Goal: Task Accomplishment & Management: Use online tool/utility

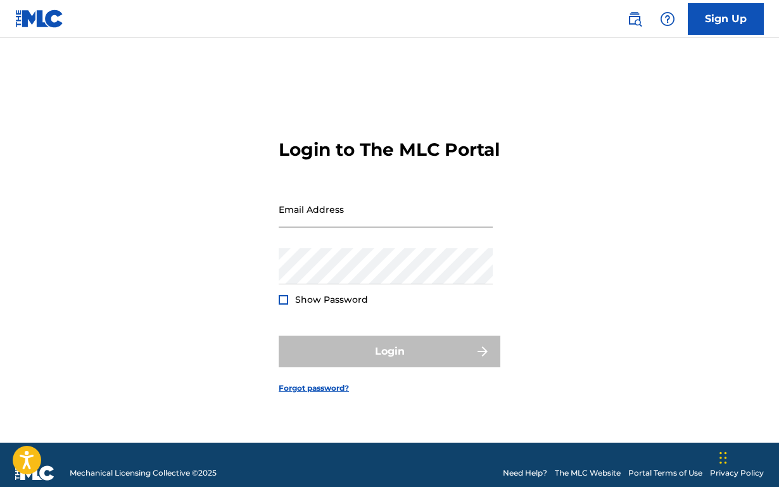
click at [326, 224] on input "Email Address" at bounding box center [385, 209] width 214 height 36
type input "[PERSON_NAME][EMAIL_ADDRESS][DOMAIN_NAME]"
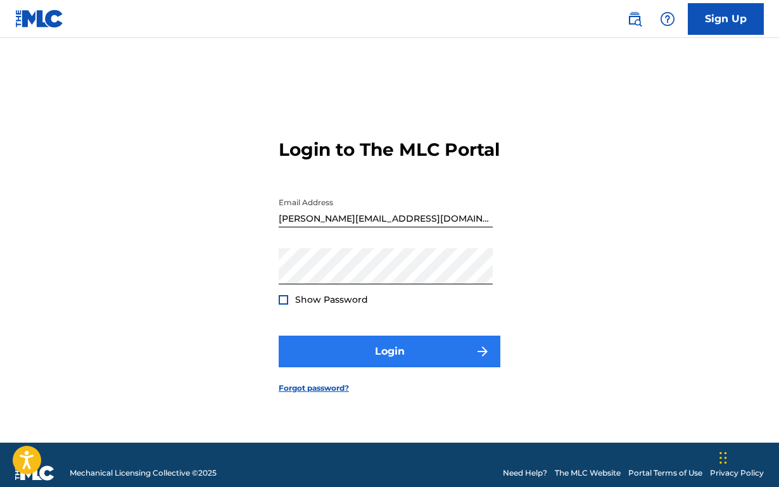
click at [403, 363] on button "Login" at bounding box center [389, 351] width 222 height 32
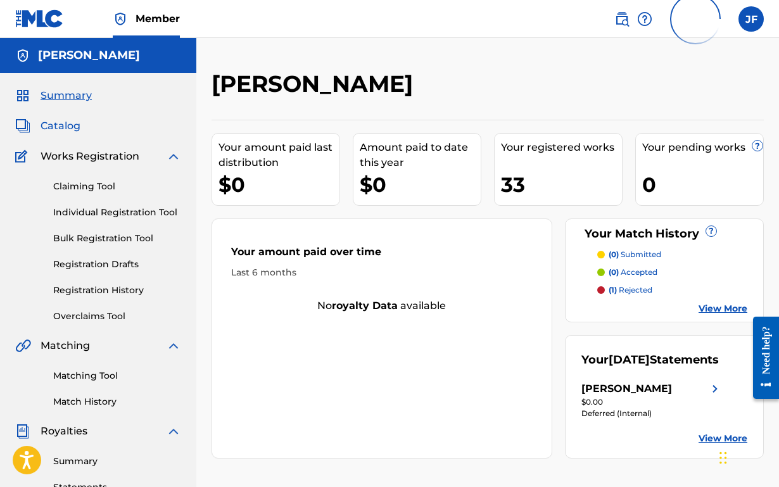
click at [56, 123] on span "Catalog" at bounding box center [61, 125] width 40 height 15
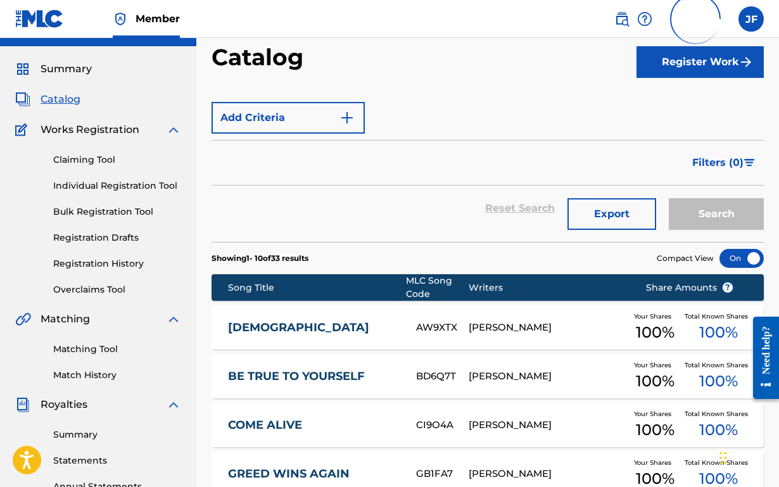
scroll to position [29, 0]
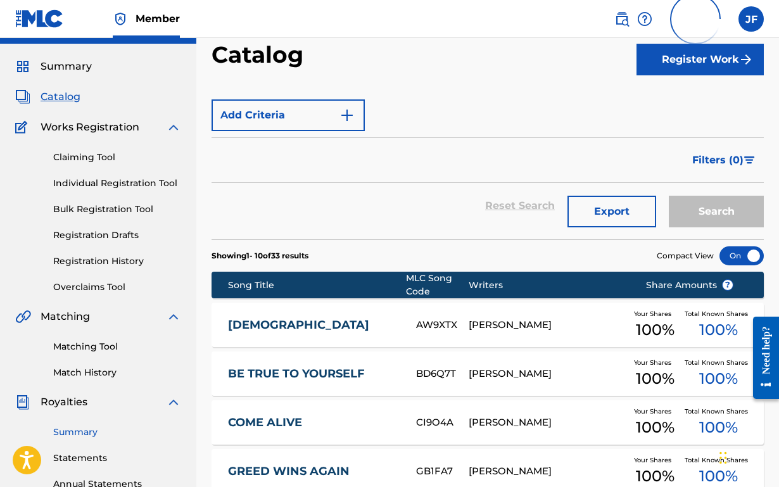
click at [73, 432] on link "Summary" at bounding box center [117, 431] width 128 height 13
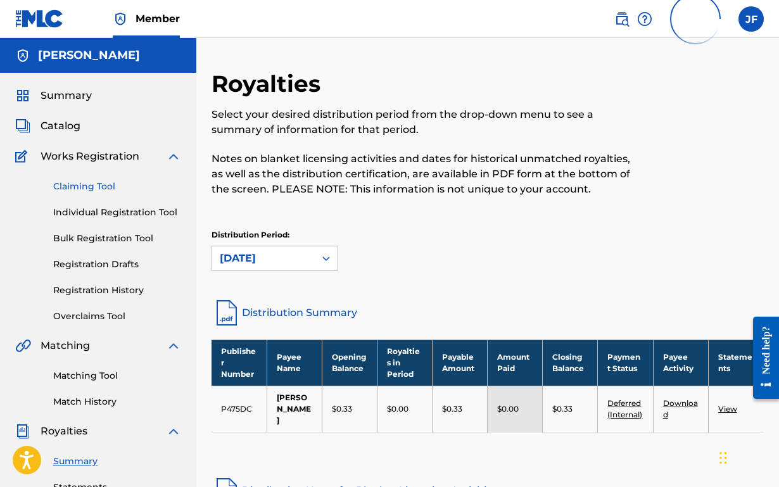
click at [113, 191] on link "Claiming Tool" at bounding box center [117, 186] width 128 height 13
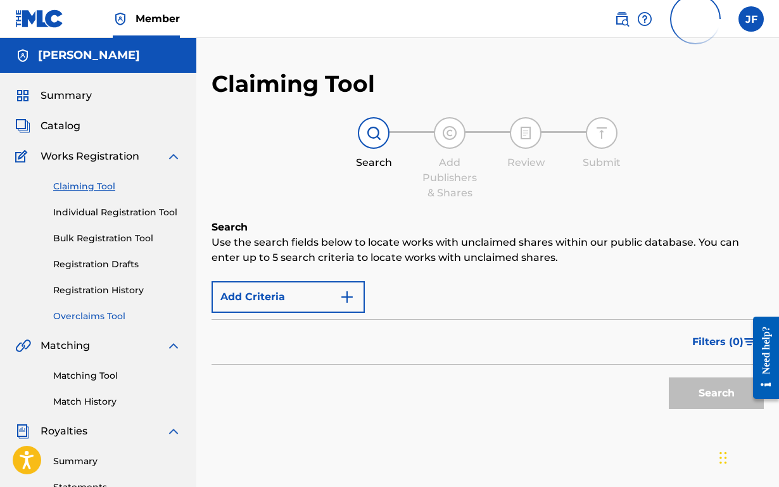
click at [88, 316] on link "Overclaims Tool" at bounding box center [117, 316] width 128 height 13
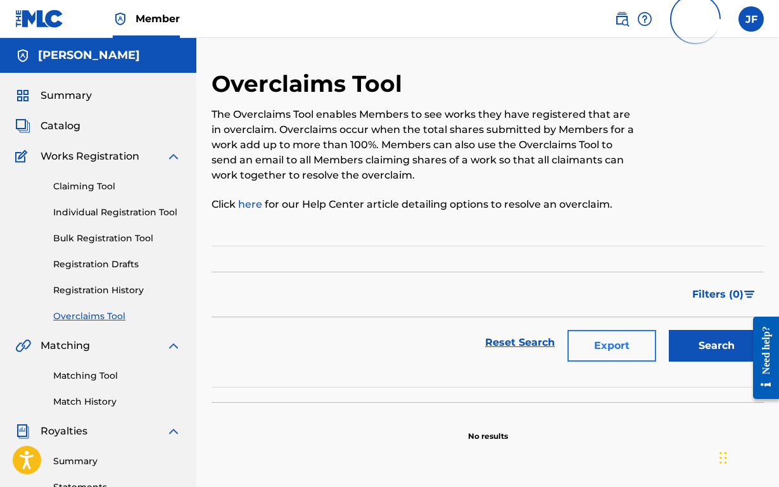
click at [605, 339] on button "Export" at bounding box center [611, 346] width 89 height 32
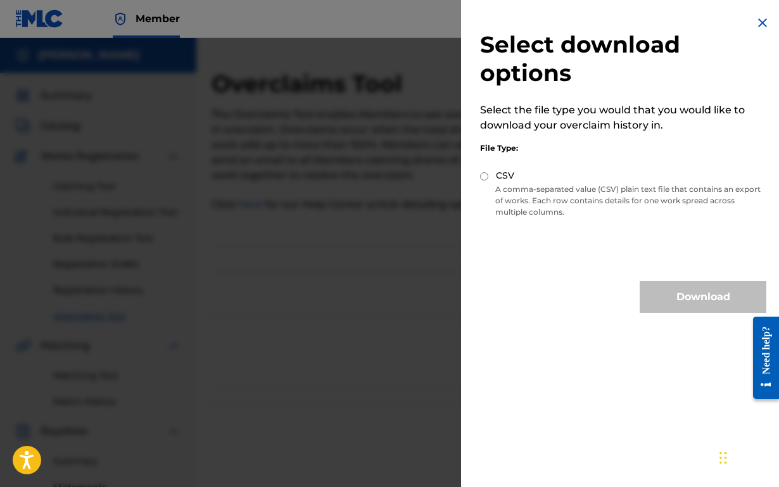
click at [485, 175] on input "CSV" at bounding box center [484, 176] width 8 height 8
radio input "true"
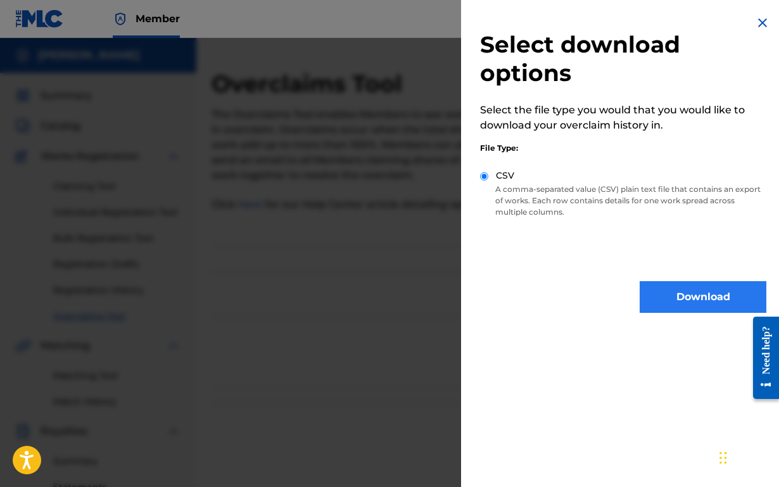
click at [716, 288] on button "Download" at bounding box center [702, 297] width 127 height 32
click at [668, 297] on button "Download" at bounding box center [702, 297] width 127 height 32
click at [294, 230] on div at bounding box center [389, 281] width 779 height 487
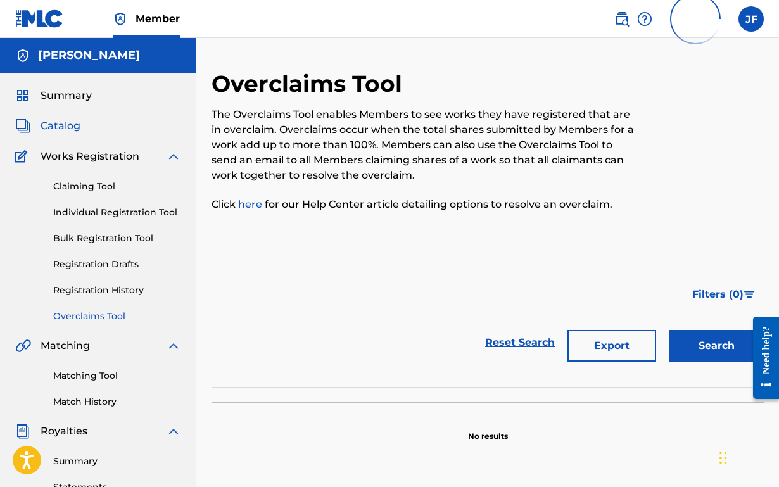
click at [53, 123] on span "Catalog" at bounding box center [61, 125] width 40 height 15
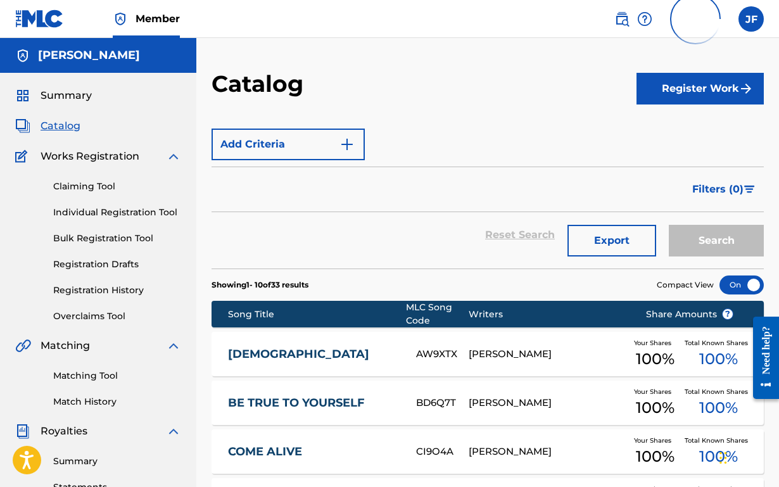
click at [265, 349] on link "[DEMOGRAPHIC_DATA]" at bounding box center [313, 354] width 171 height 15
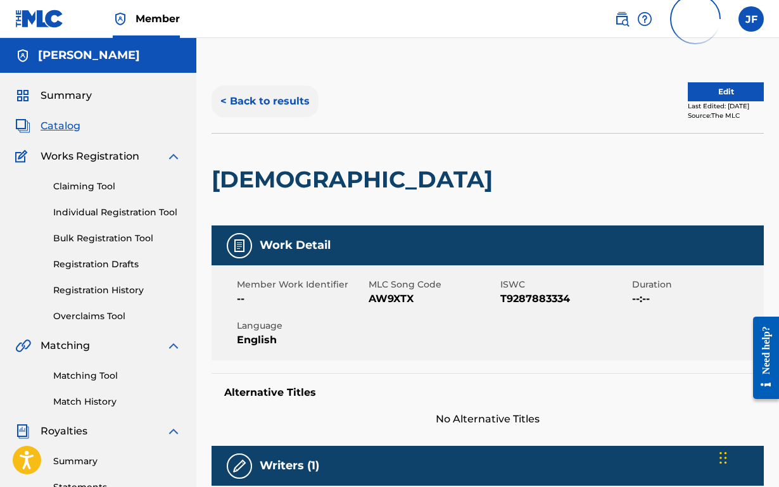
click at [268, 96] on button "< Back to results" at bounding box center [264, 101] width 107 height 32
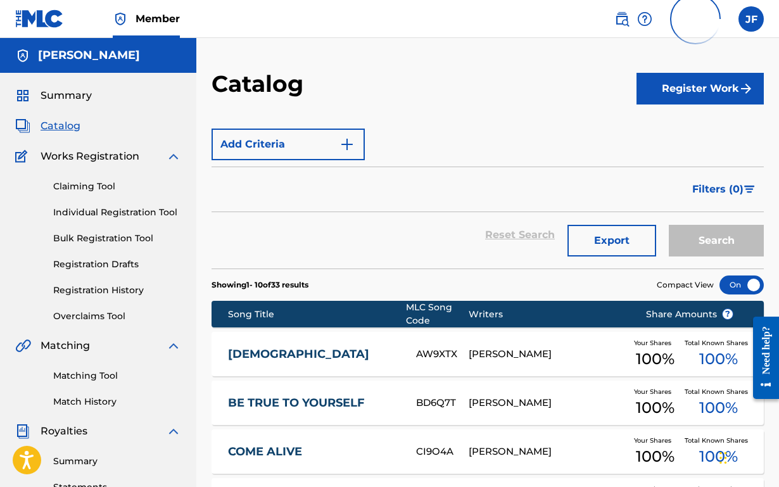
click at [302, 449] on link "COME ALIVE" at bounding box center [313, 451] width 171 height 15
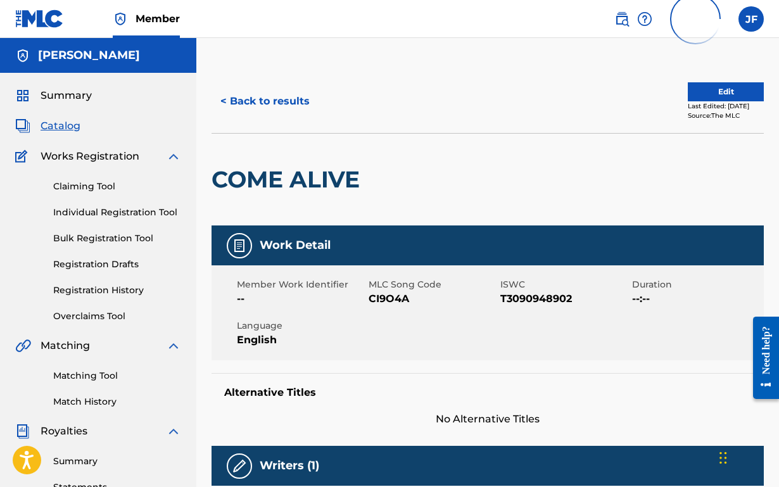
click at [55, 126] on span "Catalog" at bounding box center [61, 125] width 40 height 15
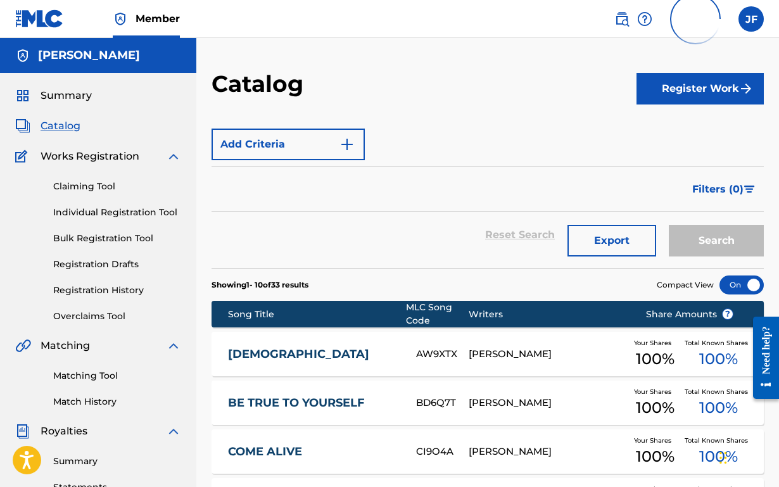
click at [277, 453] on link "COME ALIVE" at bounding box center [313, 451] width 171 height 15
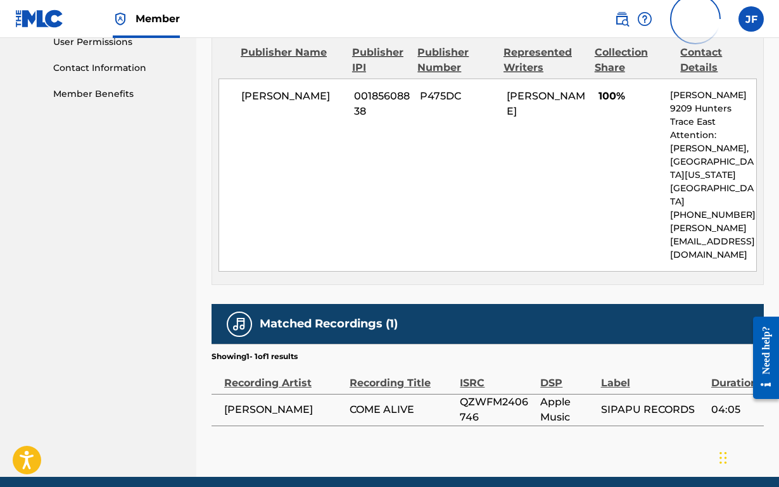
scroll to position [630, 0]
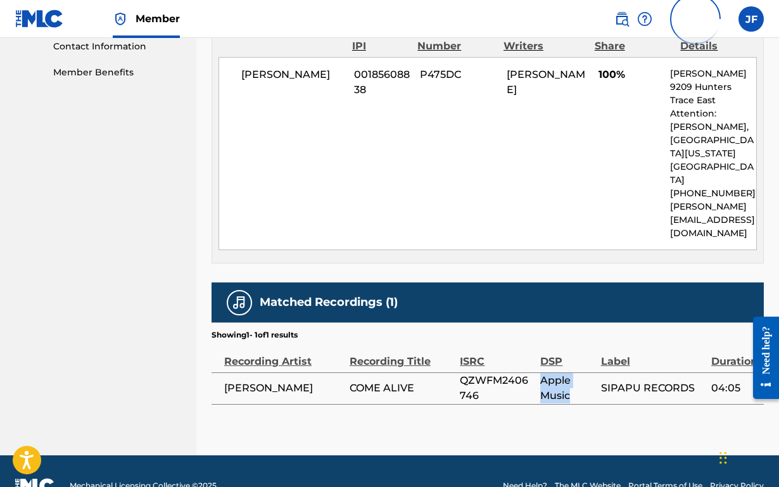
drag, startPoint x: 569, startPoint y: 369, endPoint x: 541, endPoint y: 353, distance: 32.6
click at [541, 373] on span "Apple Music" at bounding box center [567, 388] width 54 height 30
click at [558, 373] on span "Apple Music" at bounding box center [567, 388] width 54 height 30
drag, startPoint x: 568, startPoint y: 370, endPoint x: 541, endPoint y: 354, distance: 31.5
click at [541, 373] on span "Apple Music" at bounding box center [567, 388] width 54 height 30
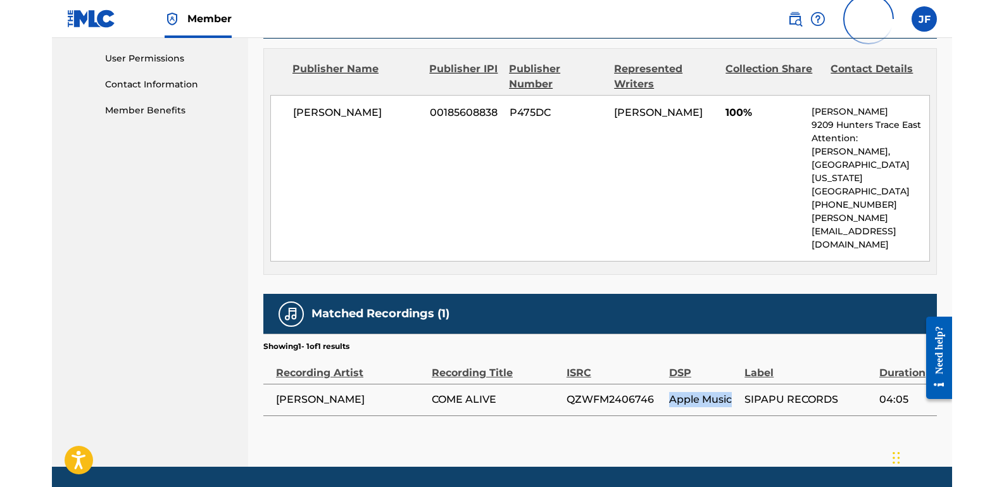
scroll to position [563, 0]
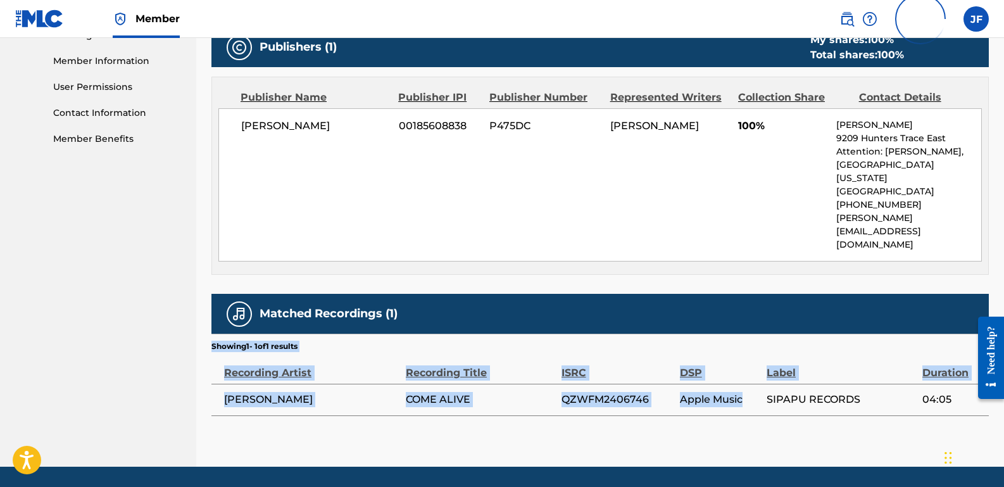
drag, startPoint x: 707, startPoint y: 373, endPoint x: 497, endPoint y: 451, distance: 223.5
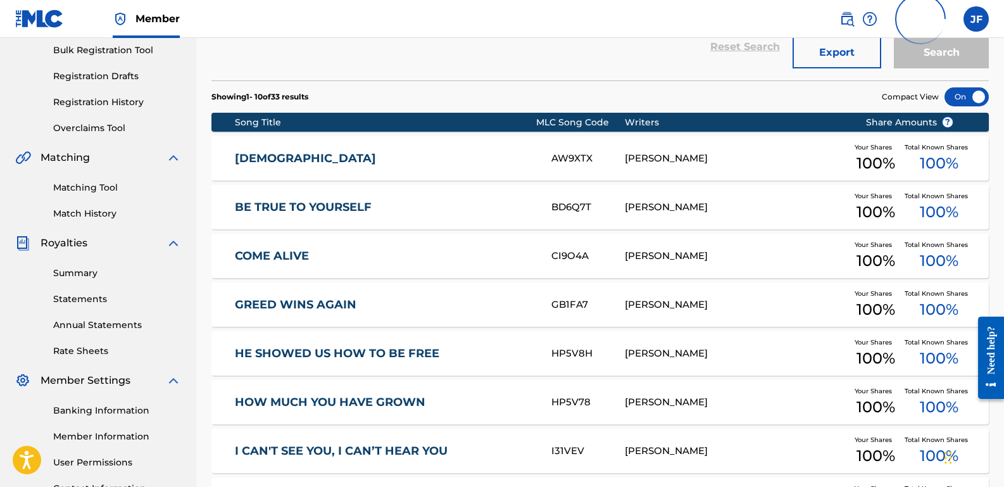
scroll to position [214, 0]
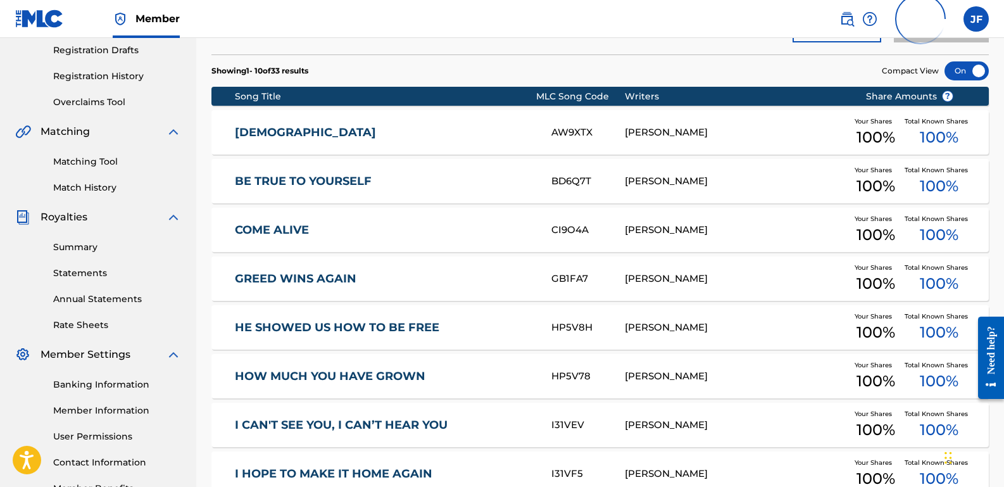
click at [284, 276] on link "GREED WINS AGAIN" at bounding box center [384, 279] width 299 height 15
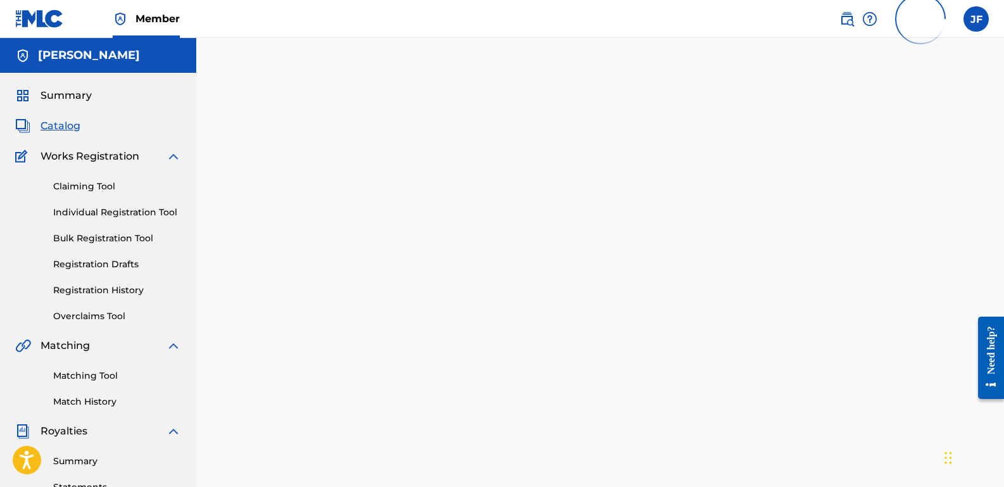
click at [284, 276] on div at bounding box center [600, 397] width 808 height 654
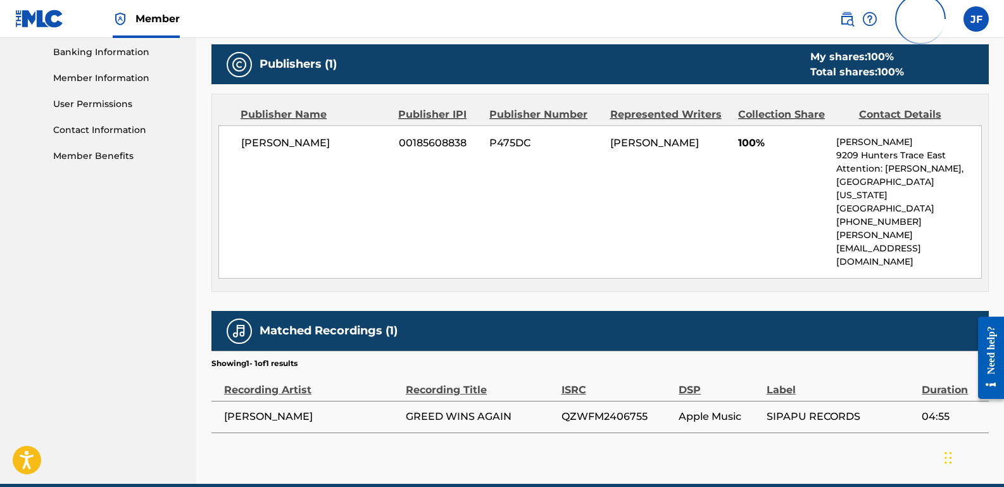
scroll to position [544, 0]
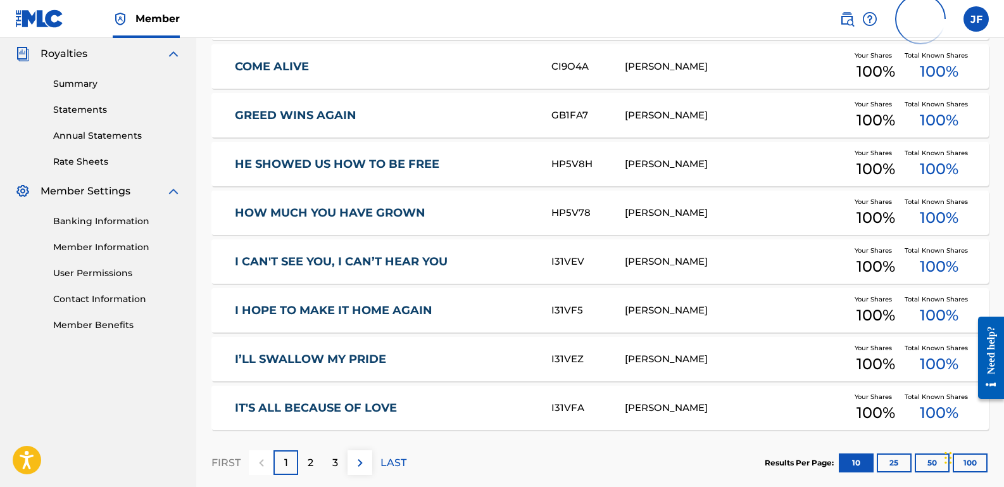
scroll to position [401, 0]
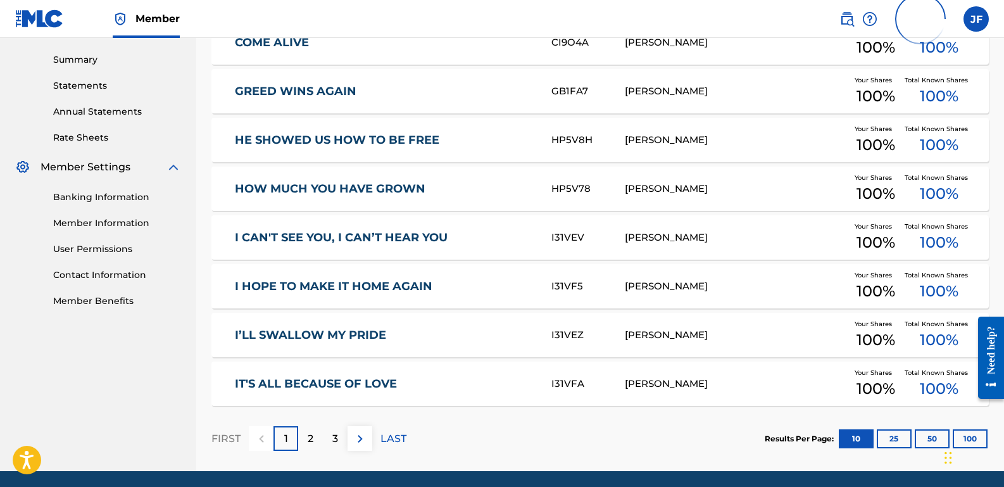
click at [371, 389] on link "IT'S ALL BECAUSE OF LOVE" at bounding box center [384, 384] width 299 height 15
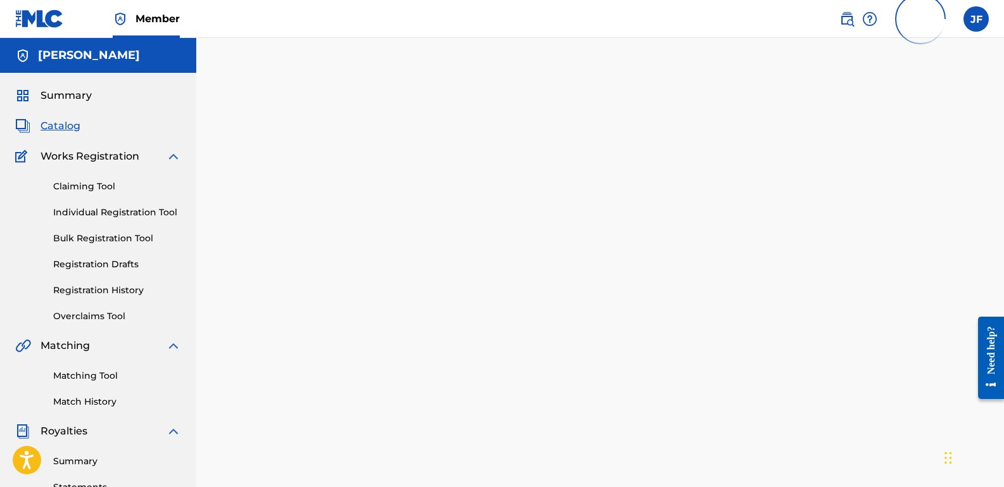
click at [371, 389] on div at bounding box center [600, 397] width 808 height 654
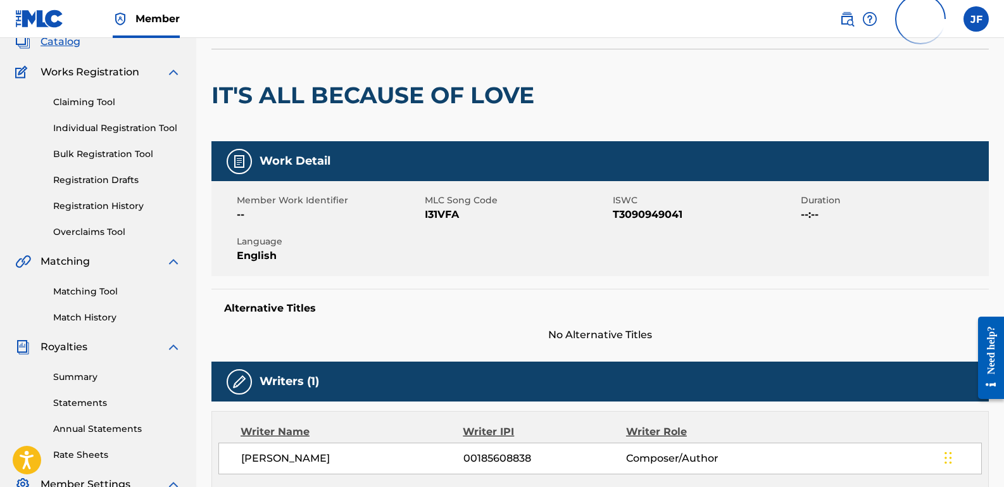
scroll to position [64, 0]
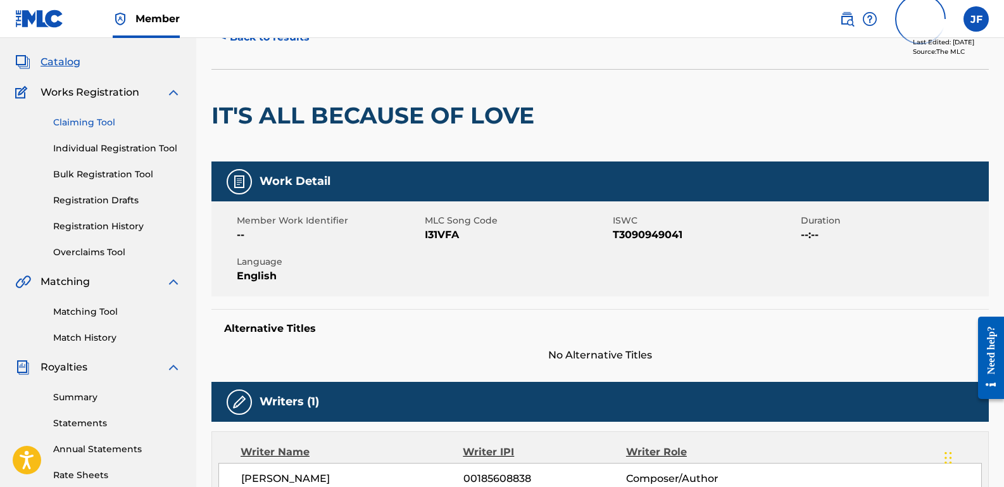
click at [73, 125] on link "Claiming Tool" at bounding box center [117, 122] width 128 height 13
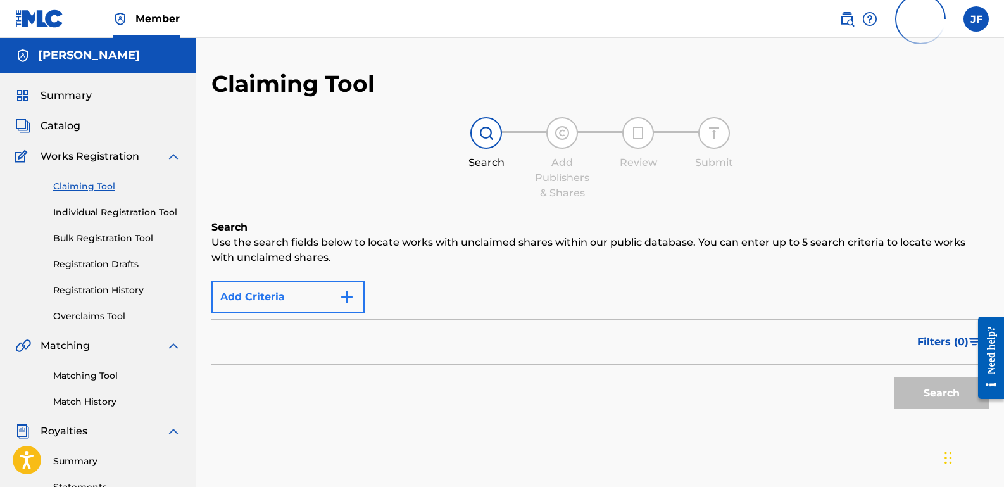
click at [331, 303] on button "Add Criteria" at bounding box center [287, 297] width 153 height 32
click at [349, 295] on img "Search Form" at bounding box center [346, 296] width 15 height 15
click at [493, 135] on img at bounding box center [485, 132] width 15 height 15
click at [347, 296] on img "Search Form" at bounding box center [346, 296] width 15 height 15
click at [778, 342] on div at bounding box center [985, 357] width 35 height 104
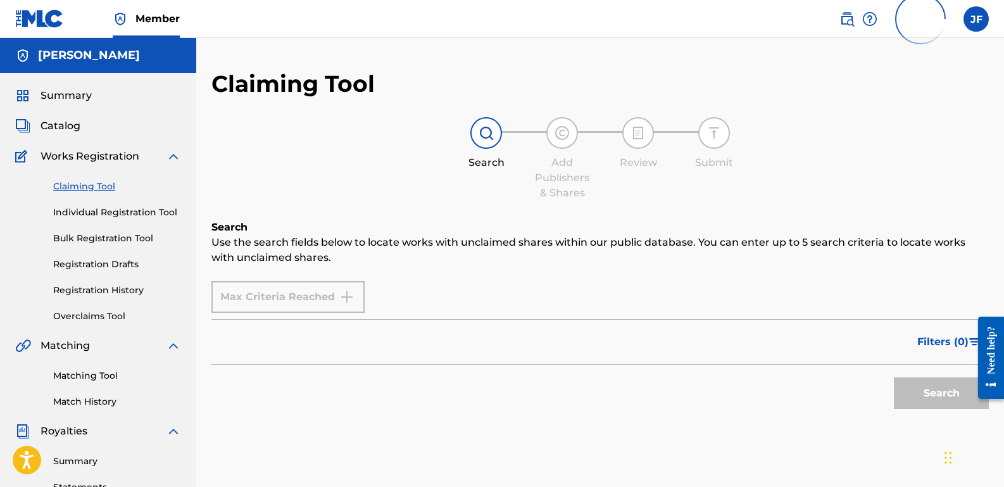
click at [778, 391] on div "Search" at bounding box center [937, 390] width 101 height 51
